Goal: Transaction & Acquisition: Purchase product/service

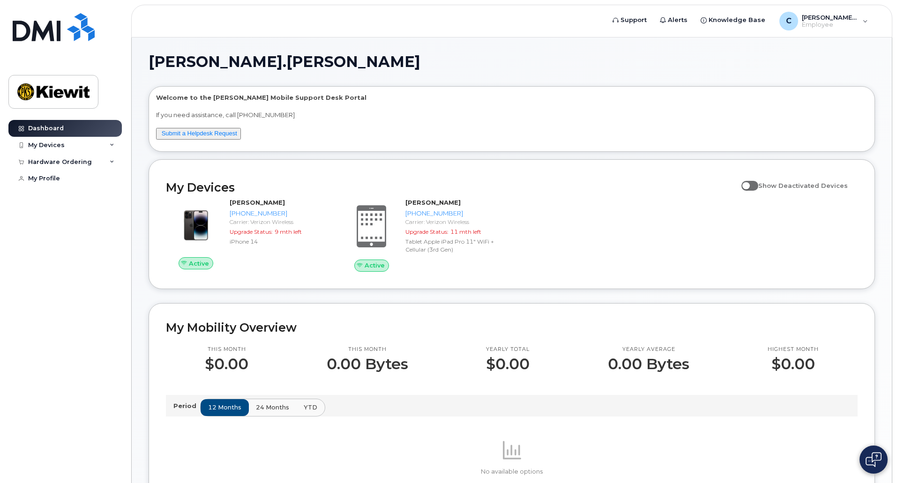
click at [756, 186] on span at bounding box center [749, 185] width 17 height 9
click at [749, 184] on input "Show Deactivated Devices" at bounding box center [744, 180] width 7 height 7
click at [756, 186] on span at bounding box center [749, 185] width 17 height 9
click at [749, 184] on input "Show Deactivated Devices" at bounding box center [744, 180] width 7 height 7
checkbox input "false"
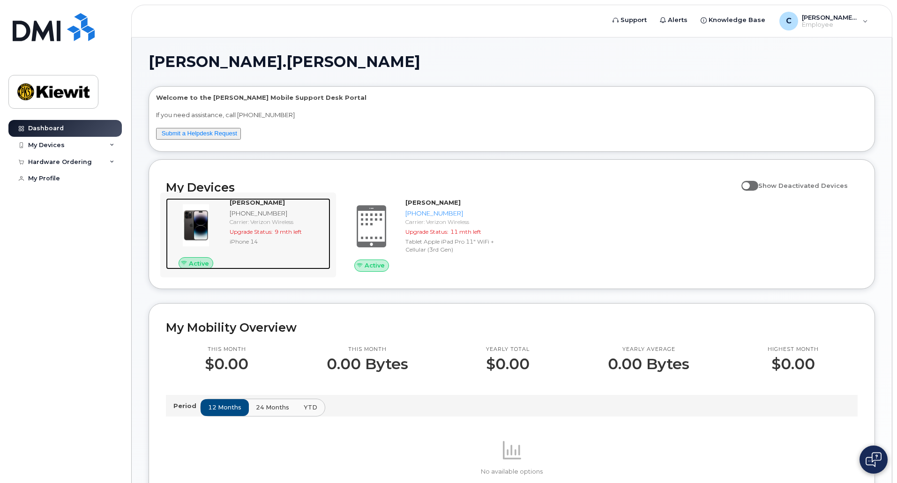
click at [189, 232] on img at bounding box center [195, 225] width 45 height 45
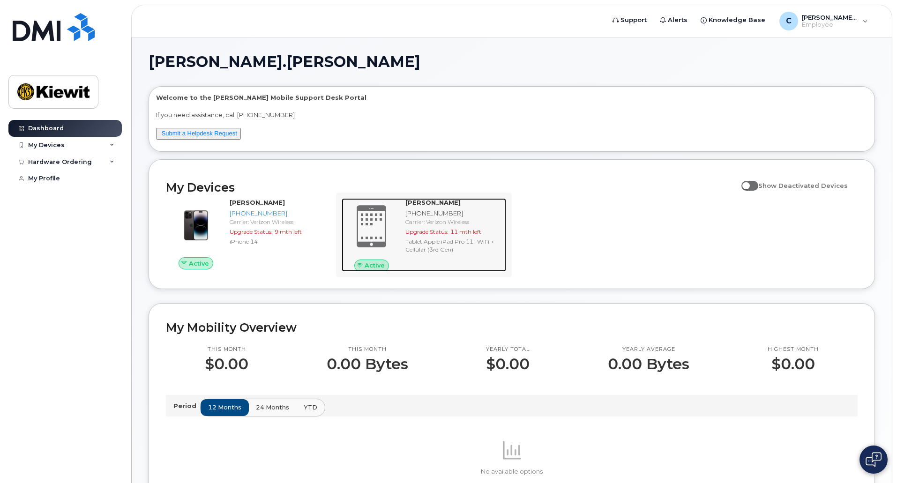
click at [419, 245] on div "Tablet Apple iPad Pro 11" WiFi + Cellular (3rd Gen)" at bounding box center [453, 246] width 97 height 16
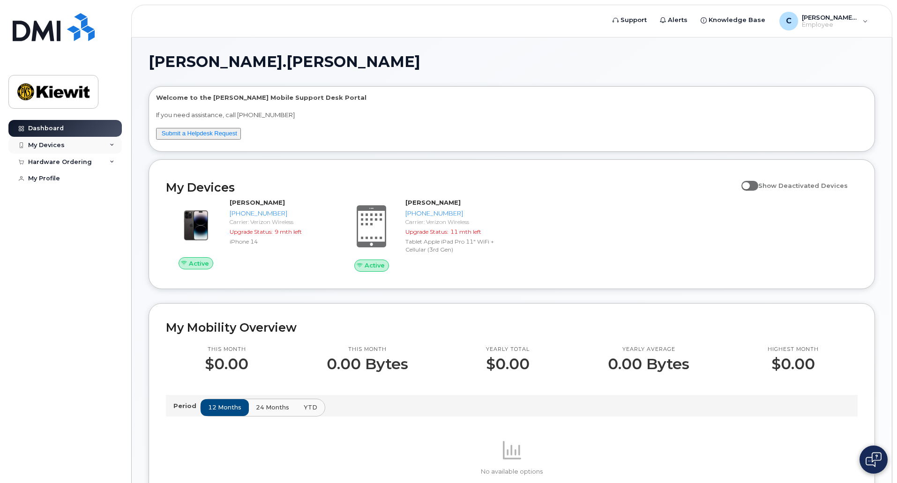
click at [93, 145] on div "My Devices" at bounding box center [64, 145] width 113 height 17
click at [94, 147] on div "My Devices" at bounding box center [64, 145] width 113 height 17
click at [91, 167] on div "Hardware Ordering" at bounding box center [64, 162] width 113 height 17
click at [80, 164] on div "Hardware Ordering" at bounding box center [60, 161] width 64 height 7
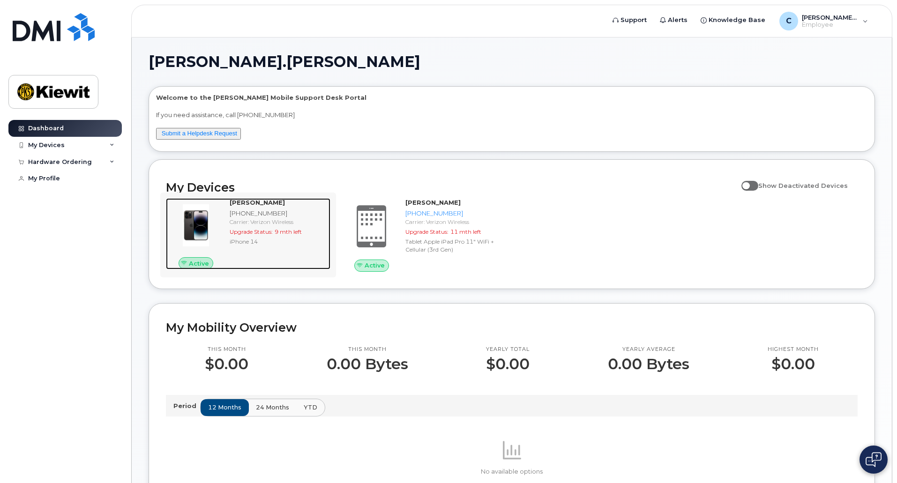
click at [271, 218] on div "Carrier: Verizon Wireless" at bounding box center [278, 222] width 97 height 8
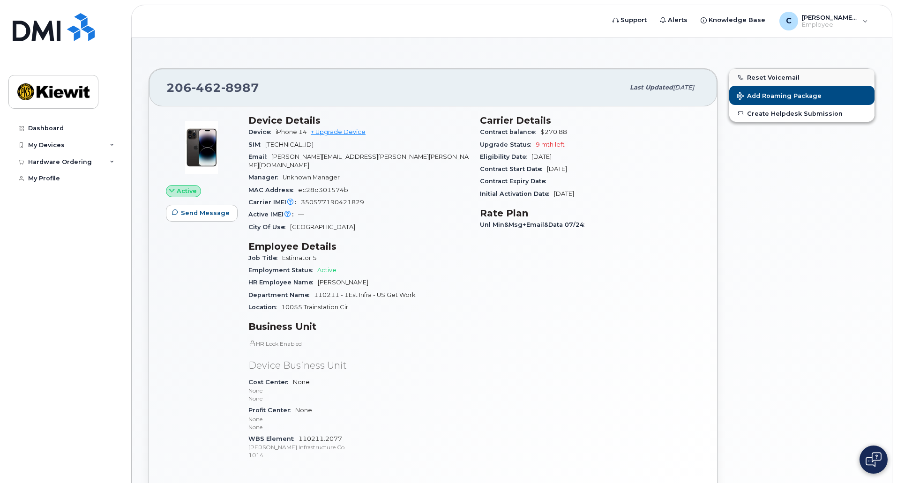
click at [791, 76] on button "Reset Voicemail" at bounding box center [801, 77] width 145 height 17
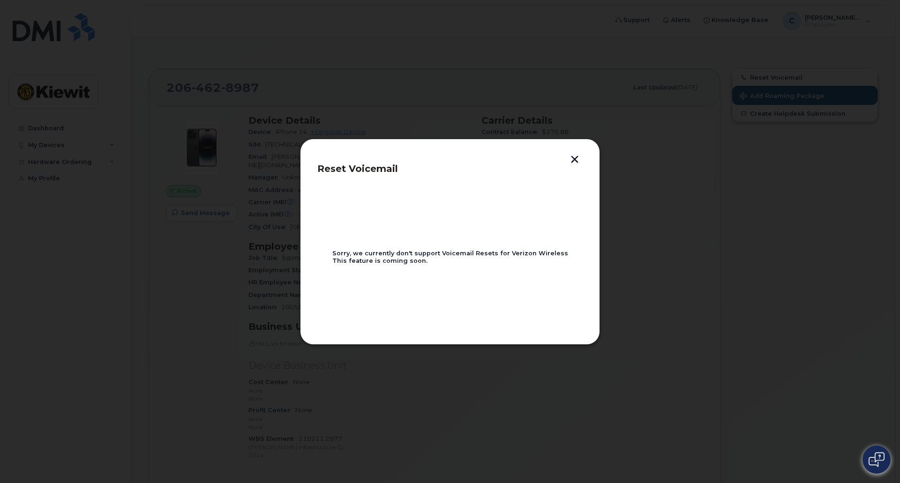
click at [578, 154] on div "Reset Voicemail Sorry, we currently don't support Voicemail Resets for Verizon …" at bounding box center [450, 242] width 300 height 206
click at [575, 161] on button "button" at bounding box center [575, 161] width 14 height 10
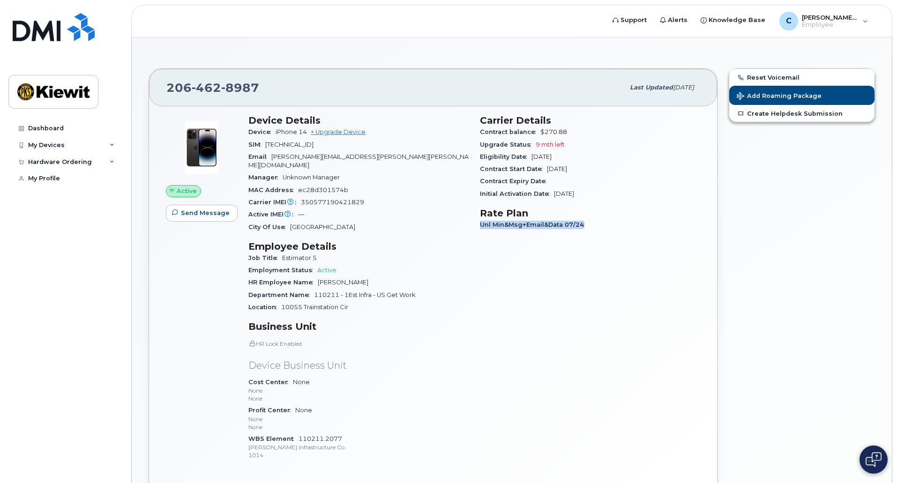
drag, startPoint x: 482, startPoint y: 220, endPoint x: 603, endPoint y: 230, distance: 121.4
click at [603, 230] on div "Unl Min&Msg+Email&Data 07/24" at bounding box center [590, 225] width 220 height 12
click at [798, 98] on span "Add Roaming Package" at bounding box center [779, 96] width 85 height 9
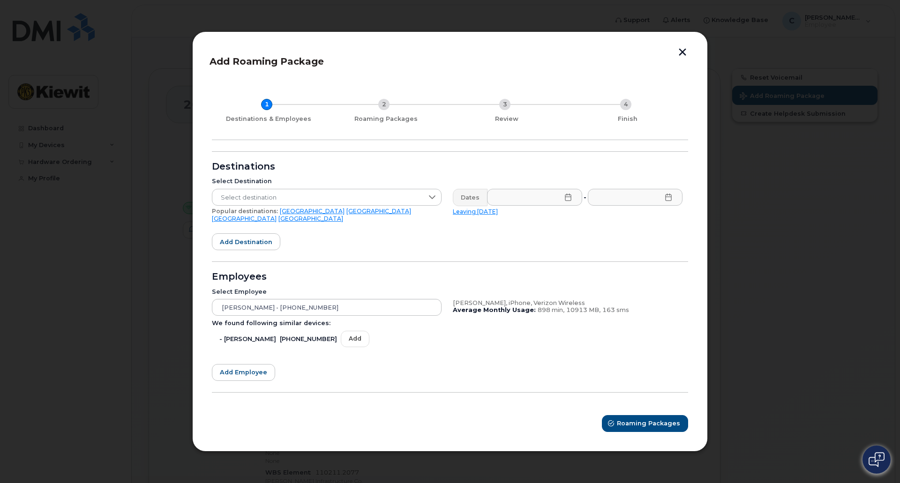
click at [280, 215] on link "USA" at bounding box center [312, 211] width 65 height 7
click at [282, 214] on link "USA" at bounding box center [312, 211] width 65 height 7
click at [571, 201] on icon at bounding box center [567, 197] width 7 height 7
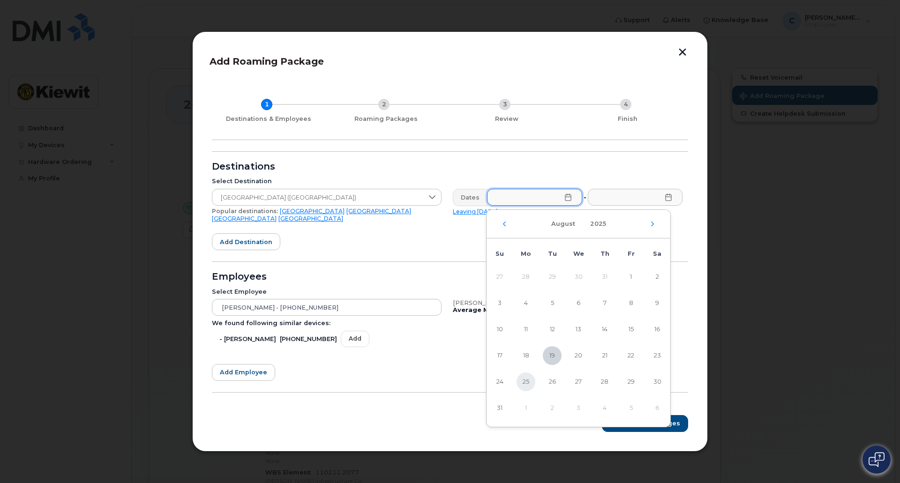
click at [523, 379] on span "25" at bounding box center [525, 382] width 19 height 19
type input "08/25/2025"
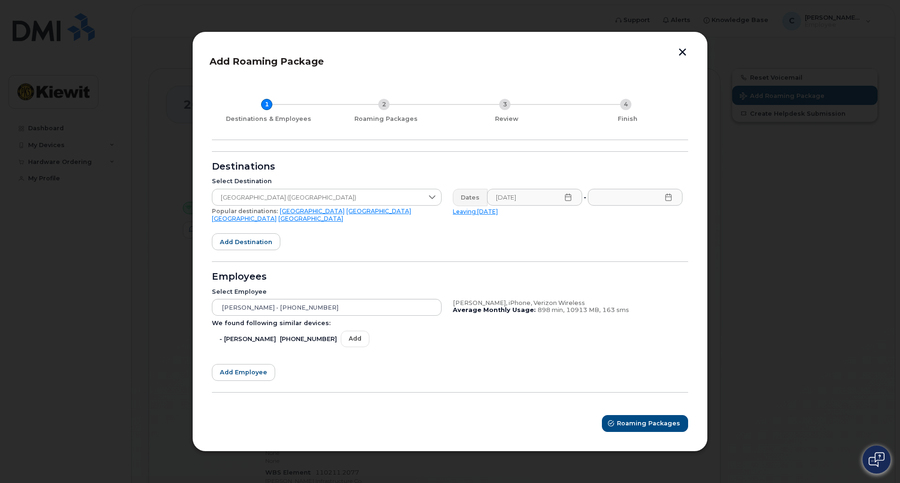
click at [667, 201] on icon at bounding box center [668, 197] width 7 height 7
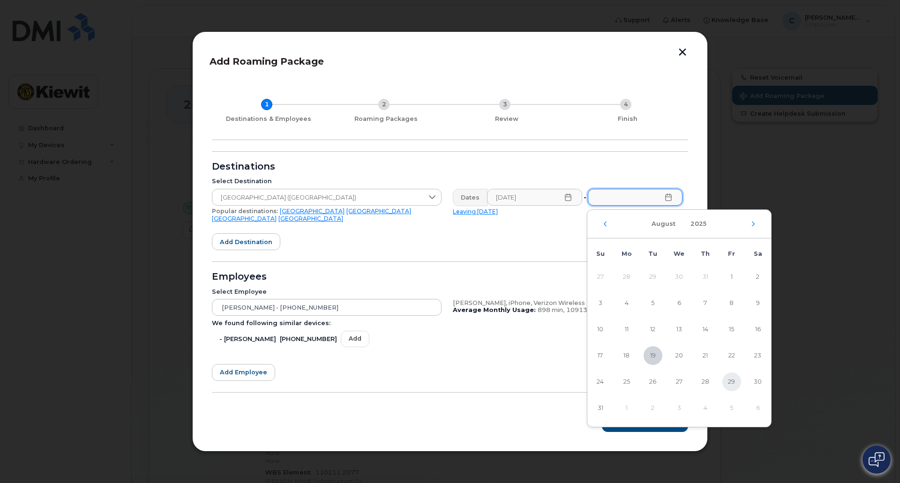
click at [734, 375] on span "29" at bounding box center [731, 382] width 19 height 19
type input "08/29/2025"
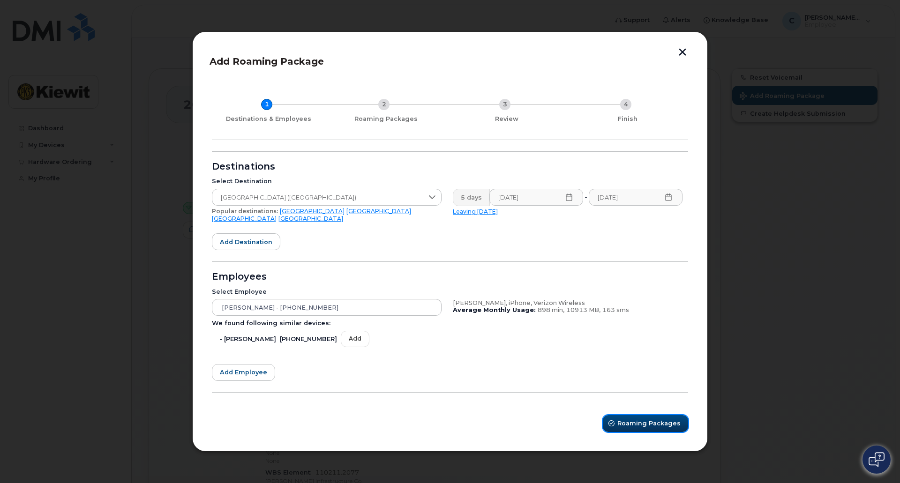
click at [633, 420] on span "Roaming Packages" at bounding box center [648, 423] width 63 height 9
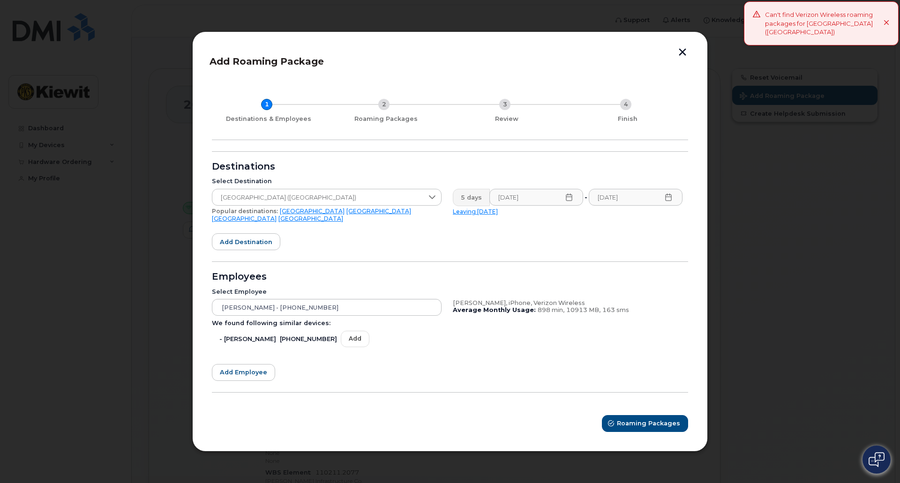
click at [510, 283] on div "Select Employee Chris Otey - 206-462-8987 We found following similar devices: -…" at bounding box center [447, 321] width 482 height 76
click at [681, 55] on button "button" at bounding box center [682, 53] width 14 height 10
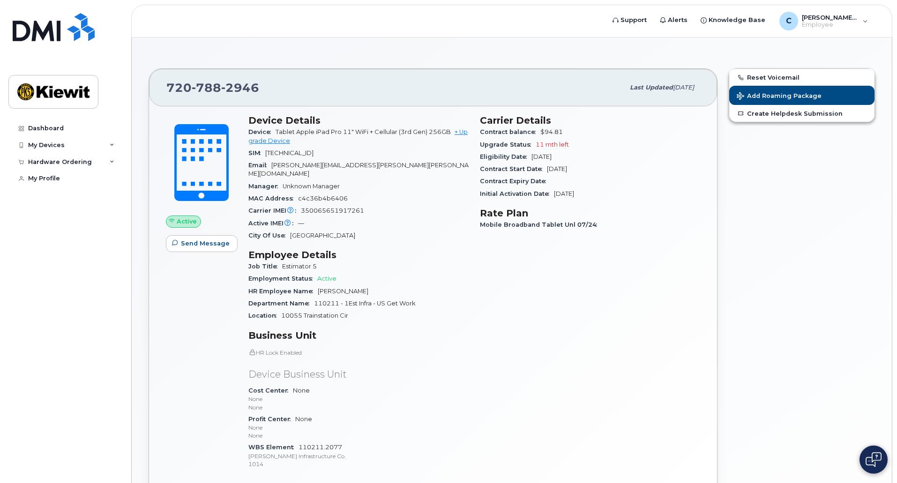
click at [404, 249] on h3 "Employee Details" at bounding box center [358, 254] width 220 height 11
drag, startPoint x: 404, startPoint y: 247, endPoint x: 454, endPoint y: 187, distance: 77.6
click at [454, 193] on div "MAC Address c4c36b4b6406" at bounding box center [358, 199] width 220 height 12
drag, startPoint x: 421, startPoint y: 210, endPoint x: 409, endPoint y: 162, distance: 49.3
click at [409, 162] on div "Email CHRIS.OTEY@KIEWIT.COM" at bounding box center [358, 169] width 220 height 21
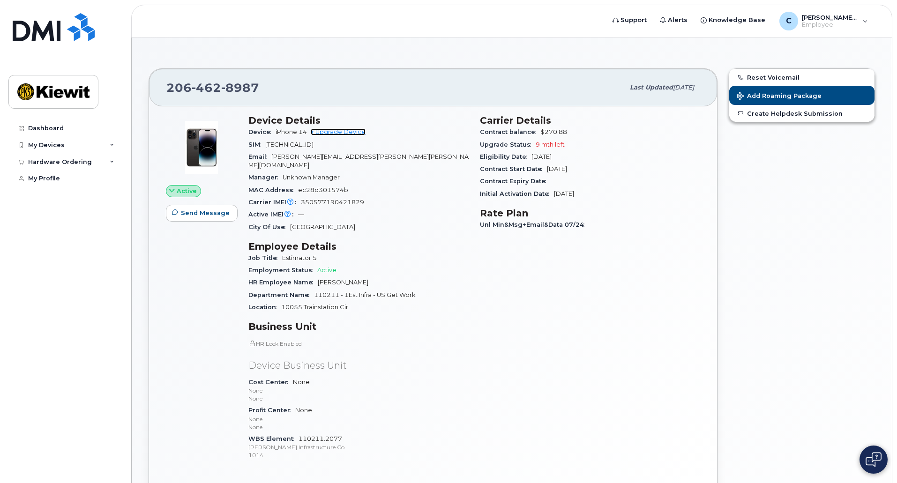
click at [347, 134] on link "+ Upgrade Device" at bounding box center [338, 131] width 55 height 7
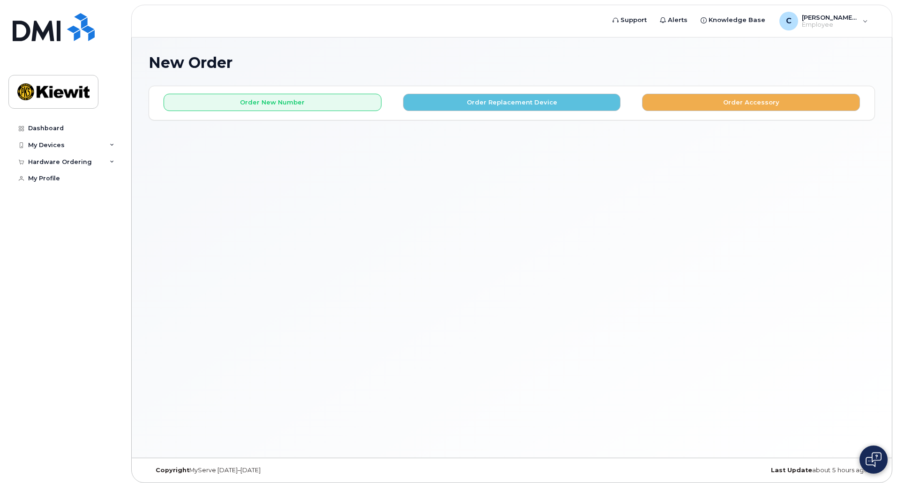
click at [733, 112] on div "Order New Number Order Replacement Device Order Accessory Please choose the car…" at bounding box center [511, 102] width 725 height 33
click at [733, 110] on button "Order Accessory" at bounding box center [751, 102] width 218 height 17
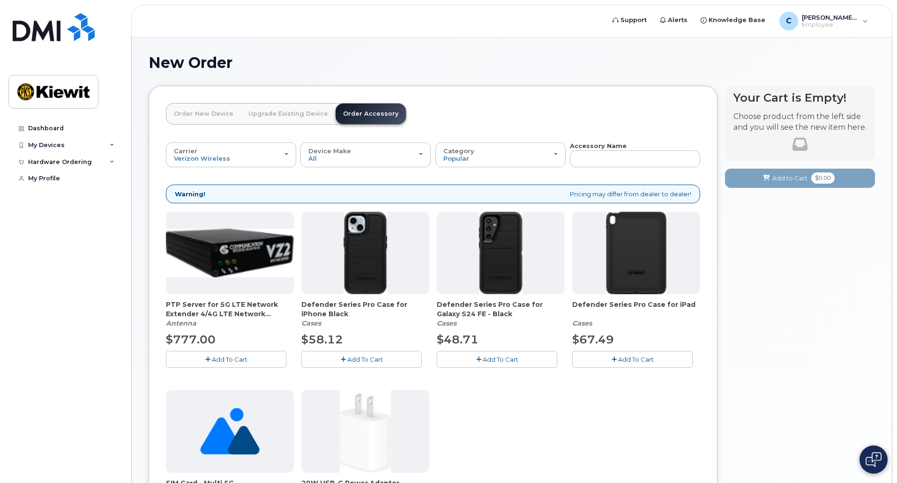
click at [291, 113] on link "Upgrade Existing Device" at bounding box center [288, 114] width 95 height 21
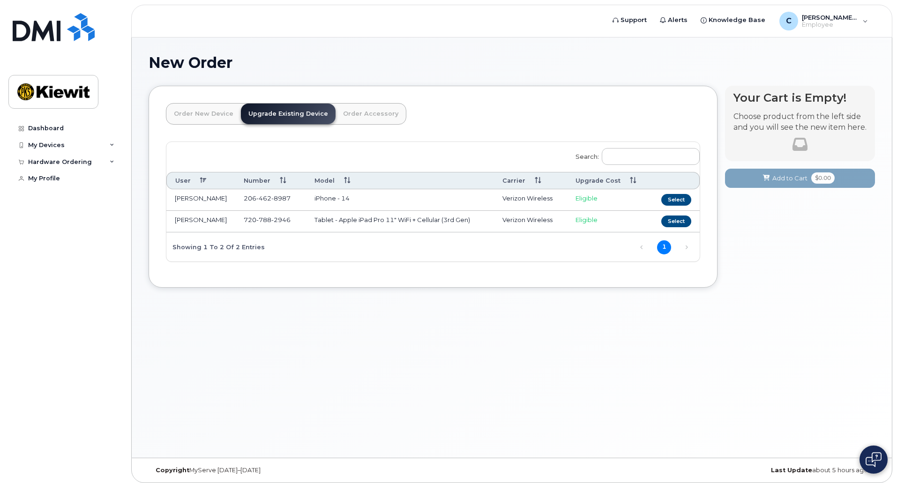
click at [210, 115] on link "Order New Device" at bounding box center [203, 114] width 75 height 21
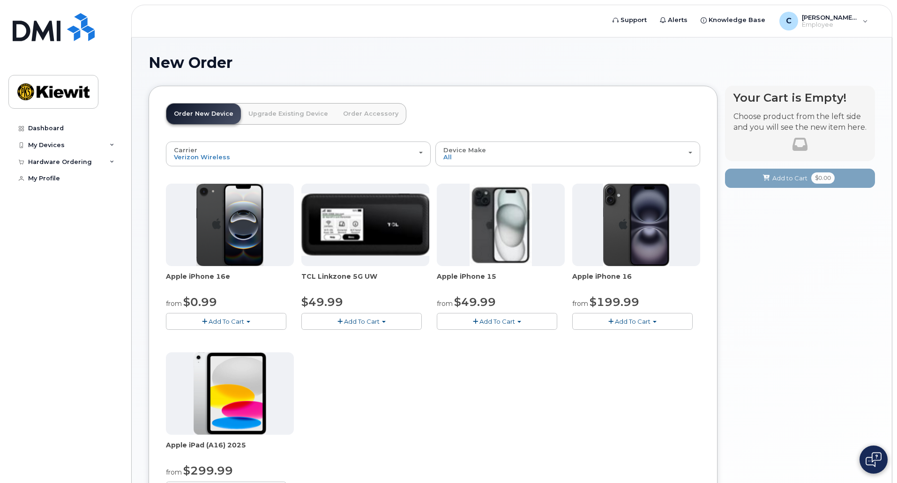
drag, startPoint x: 380, startPoint y: 278, endPoint x: 356, endPoint y: 277, distance: 23.9
click at [356, 277] on span "TCL Linkzone 5G UW" at bounding box center [365, 281] width 128 height 19
click at [507, 374] on div "Apple iPhone 16e from $0.99 Add To Cart $0.99 - 2 Year Activation (128GB) $599.…" at bounding box center [433, 349] width 534 height 330
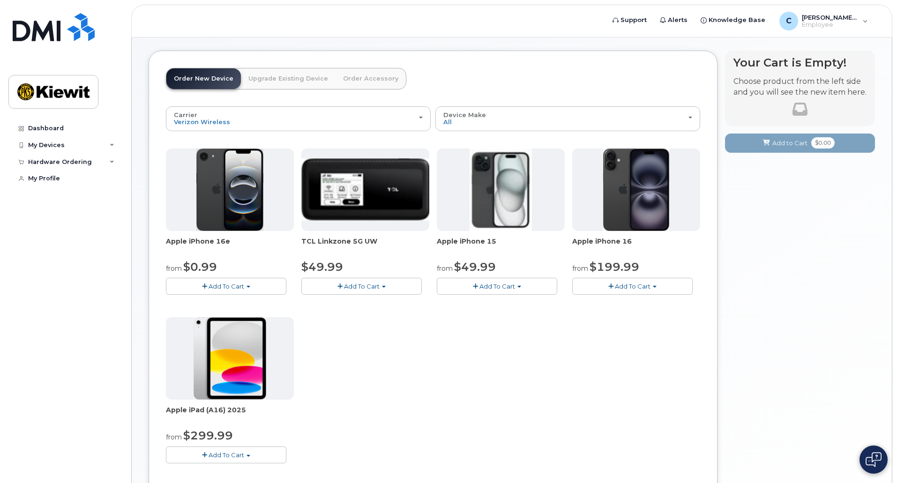
scroll to position [94, 0]
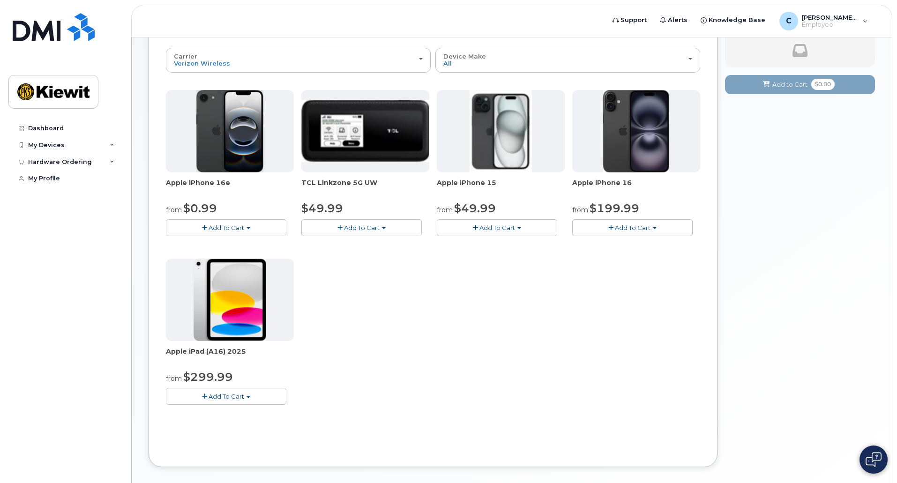
click at [243, 312] on img at bounding box center [230, 300] width 73 height 82
click at [200, 348] on span "Apple iPad (A16) 2025" at bounding box center [230, 356] width 128 height 19
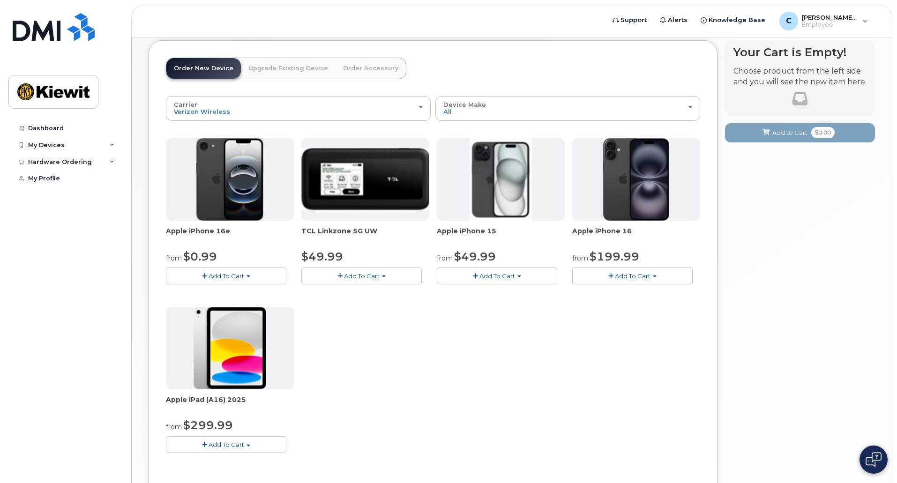
scroll to position [0, 0]
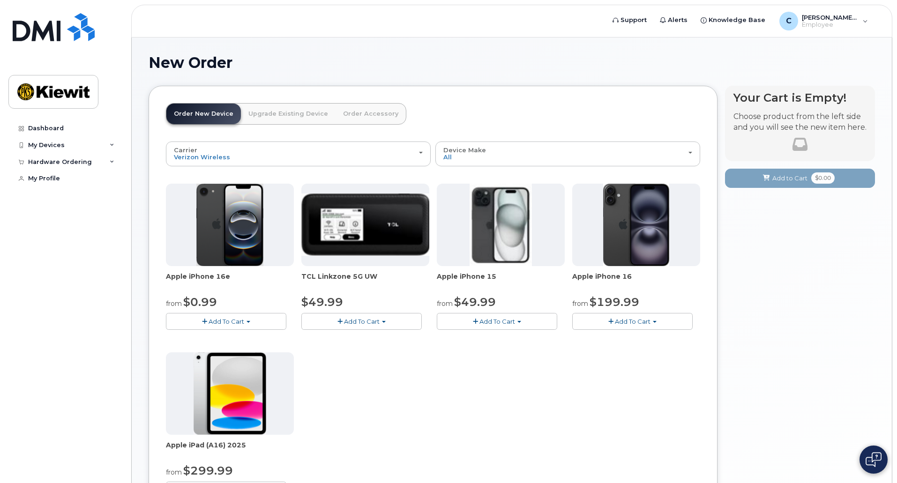
click at [323, 117] on link "Upgrade Existing Device" at bounding box center [288, 114] width 95 height 21
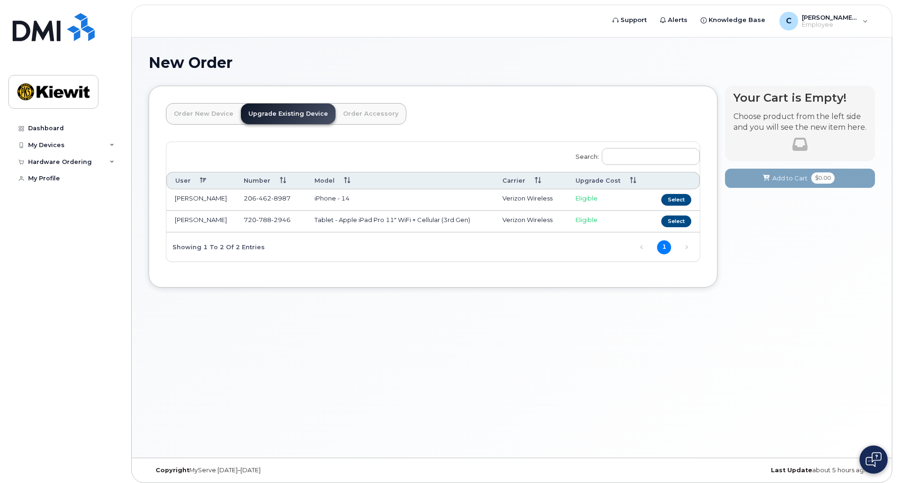
click at [350, 119] on link "Order Accessory" at bounding box center [371, 114] width 70 height 21
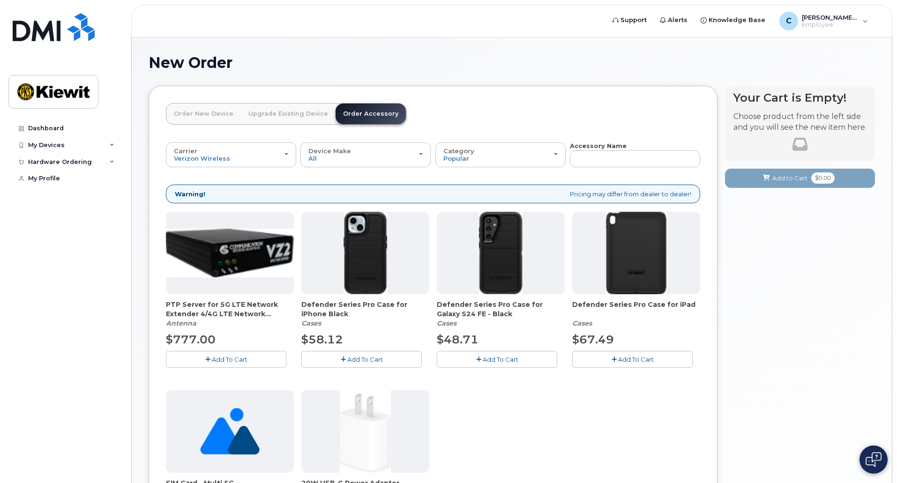
click at [276, 116] on link "Upgrade Existing Device" at bounding box center [288, 114] width 95 height 21
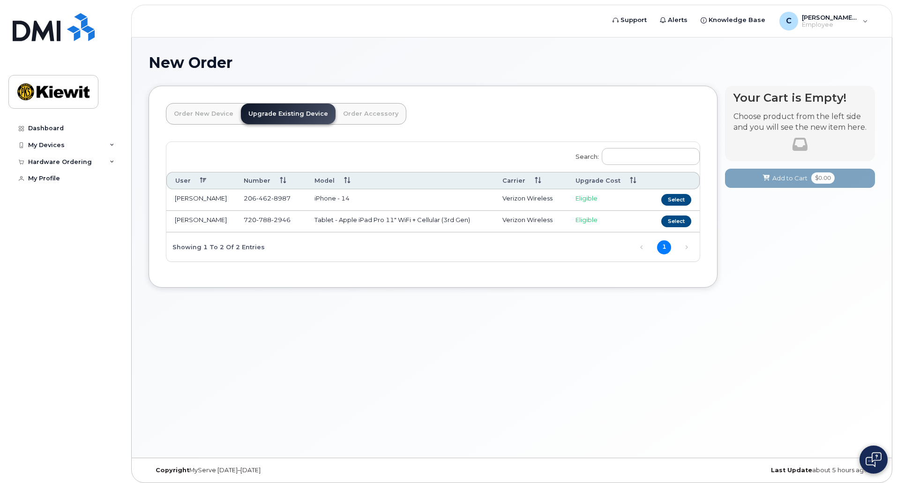
click at [200, 114] on link "Order New Device" at bounding box center [203, 114] width 75 height 21
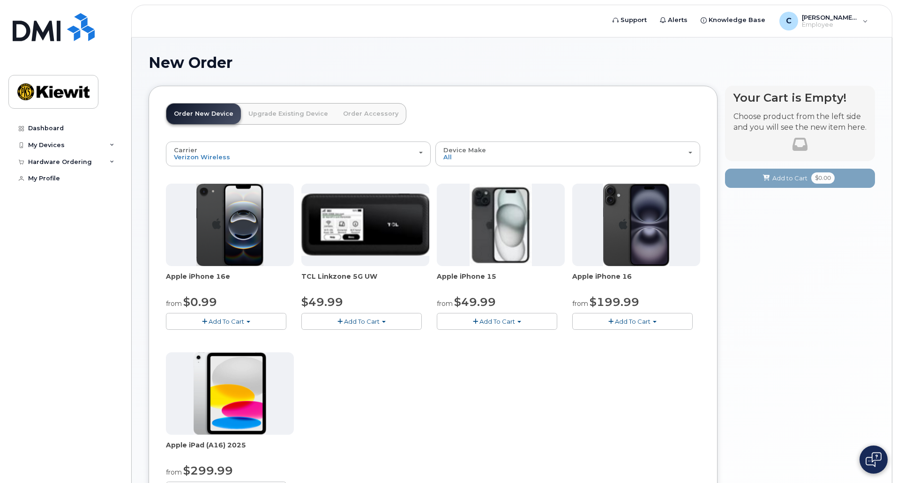
drag, startPoint x: 200, startPoint y: 114, endPoint x: 476, endPoint y: 80, distance: 278.2
click at [476, 80] on div "New Order" at bounding box center [512, 69] width 726 height 31
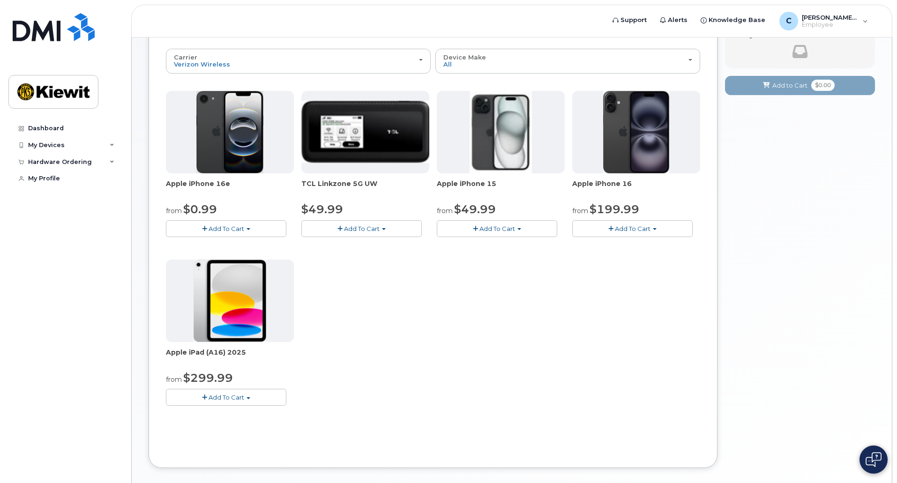
scroll to position [94, 0]
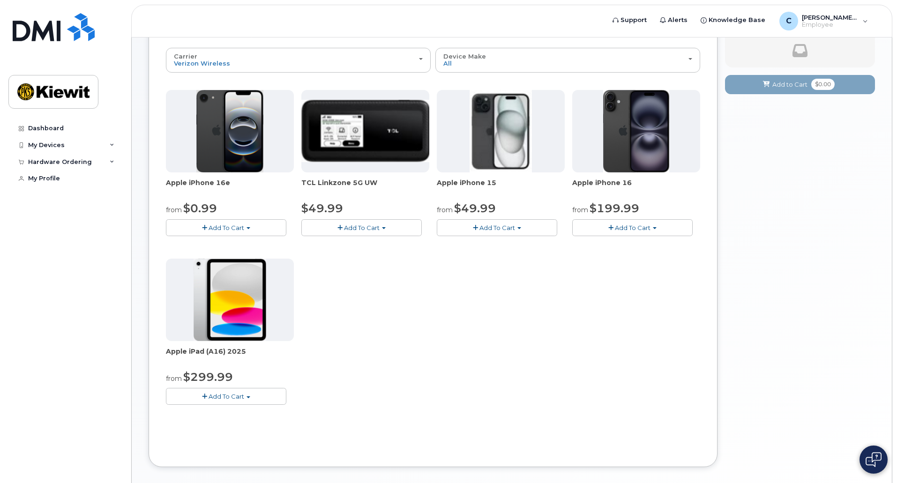
click at [233, 267] on img at bounding box center [230, 300] width 73 height 82
